Goal: Task Accomplishment & Management: Manage account settings

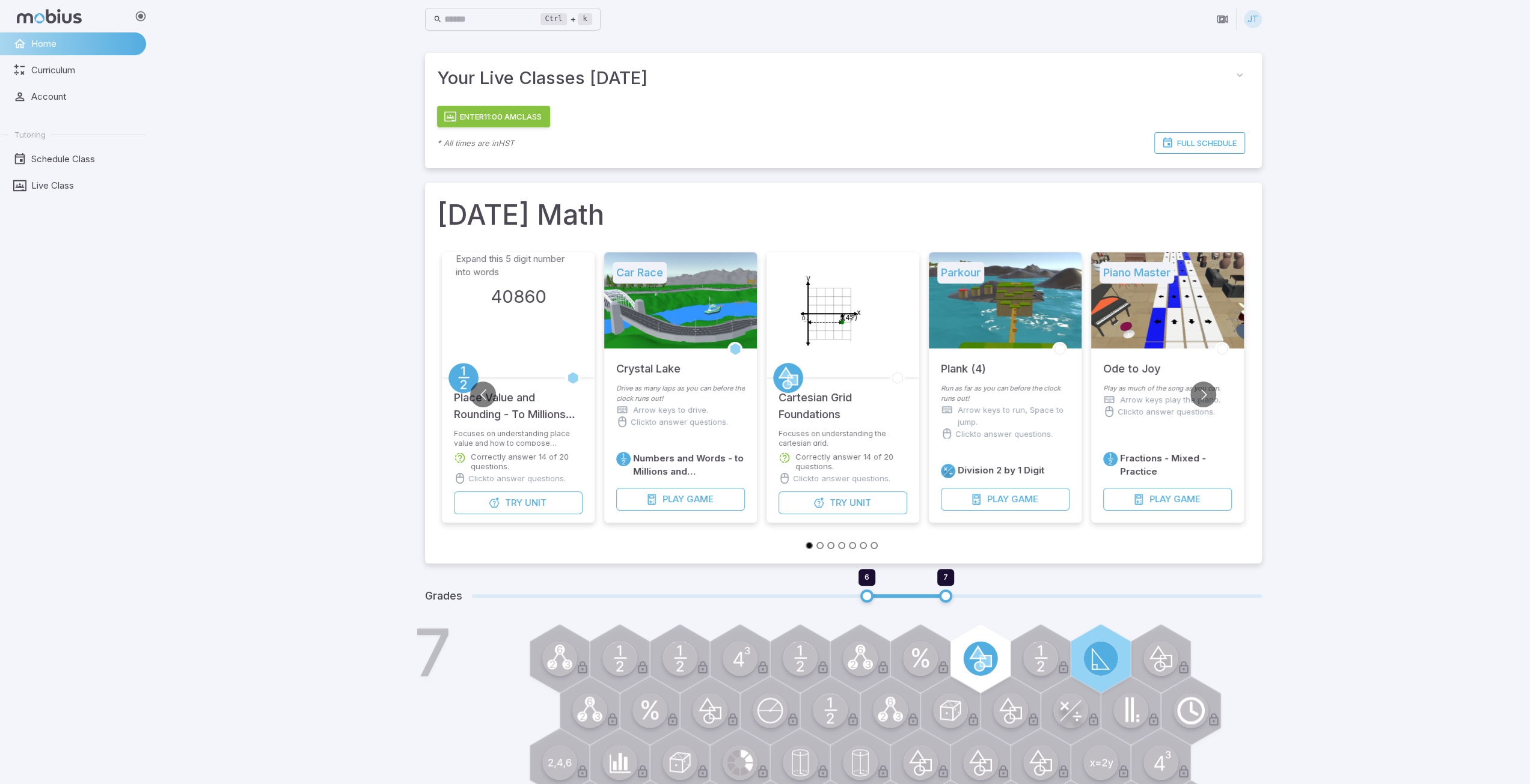
click at [1256, 16] on div "JT" at bounding box center [1253, 19] width 18 height 18
click at [1194, 148] on button "Sign out" at bounding box center [1190, 152] width 125 height 20
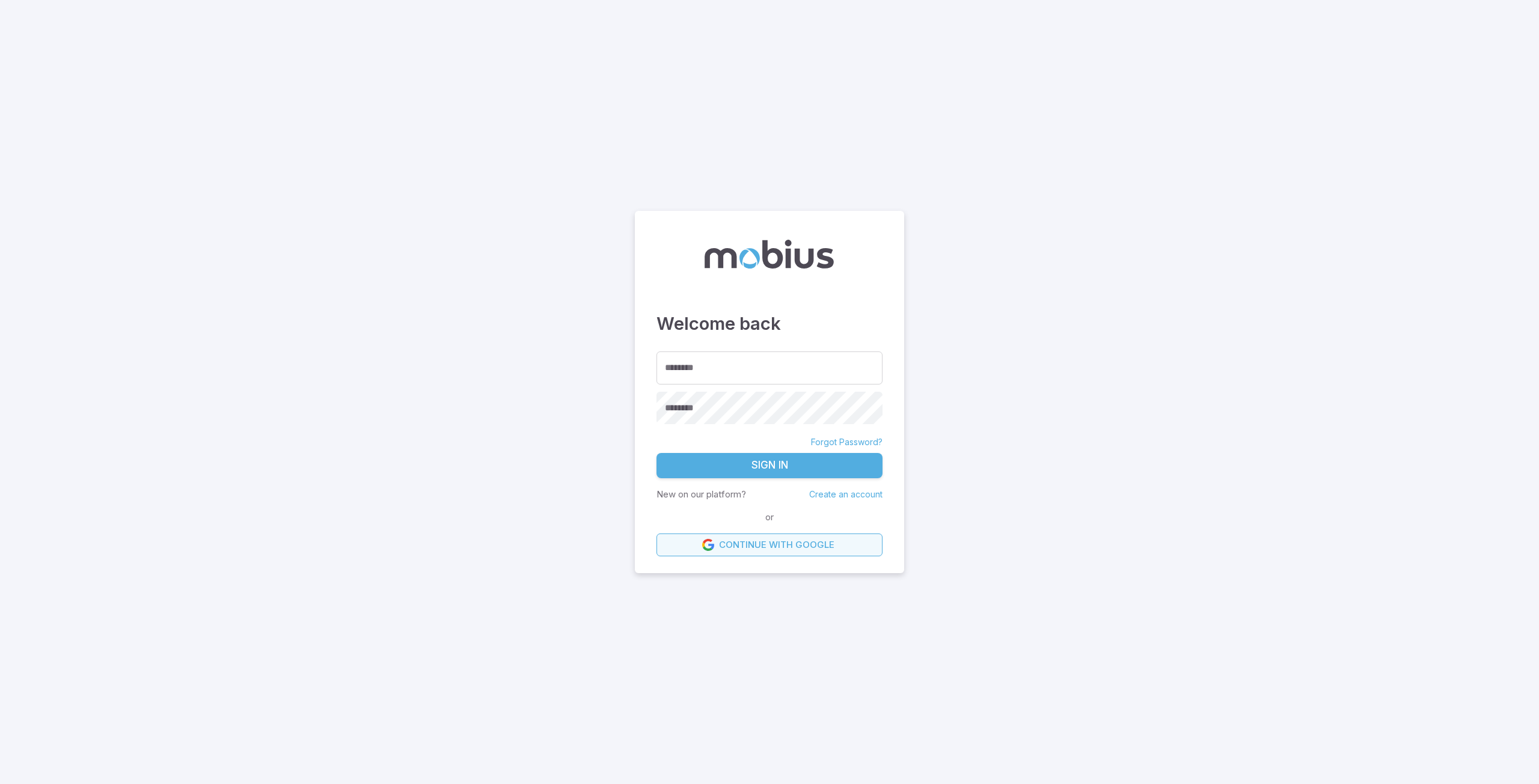
click at [747, 543] on link "Continue with Google" at bounding box center [769, 545] width 226 height 23
